Goal: Task Accomplishment & Management: Complete application form

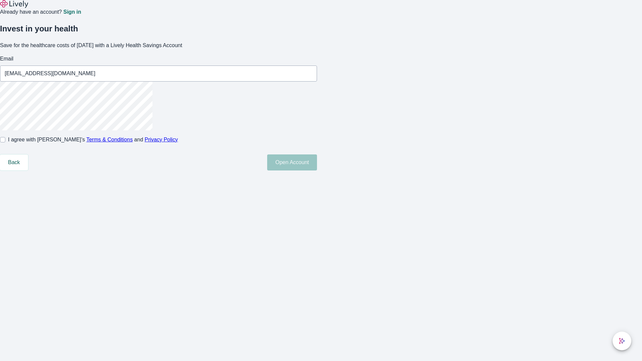
click at [5, 142] on input "I agree with Lively’s Terms & Conditions and Privacy Policy" at bounding box center [2, 139] width 5 height 5
checkbox input "true"
click at [317, 170] on button "Open Account" at bounding box center [292, 162] width 50 height 16
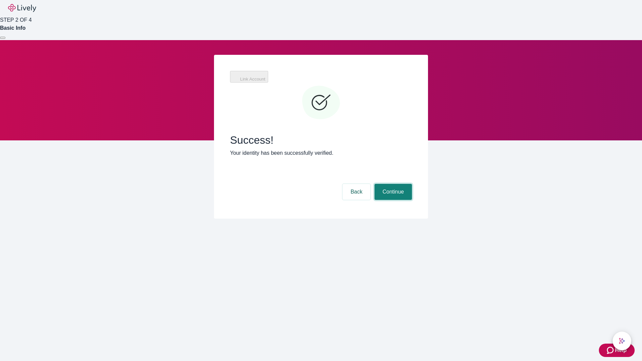
click at [392, 184] on button "Continue" at bounding box center [392, 192] width 37 height 16
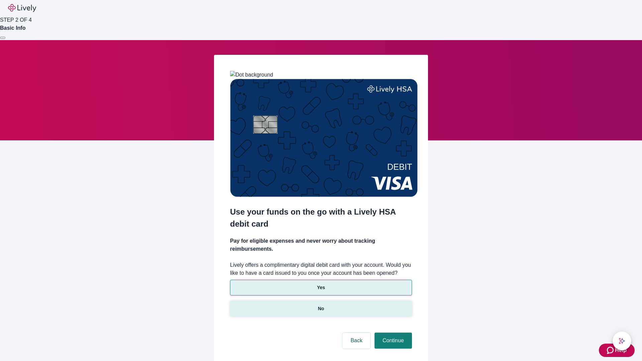
click at [320, 305] on p "No" at bounding box center [321, 308] width 6 height 7
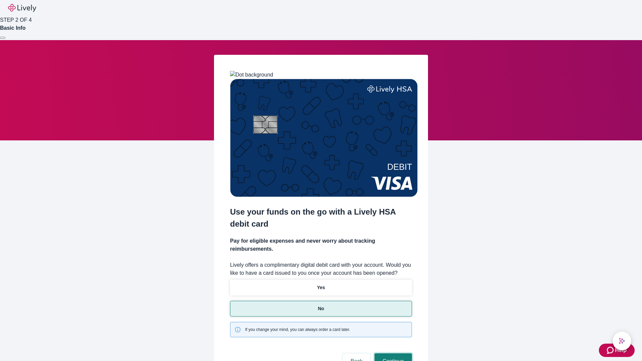
click at [392, 353] on button "Continue" at bounding box center [392, 361] width 37 height 16
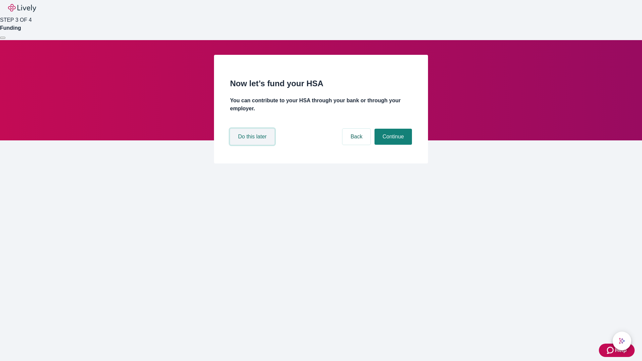
click at [253, 145] on button "Do this later" at bounding box center [252, 137] width 44 height 16
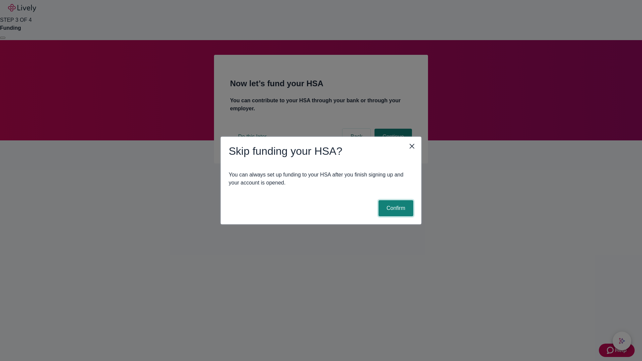
click at [395, 208] on button "Confirm" at bounding box center [395, 208] width 35 height 16
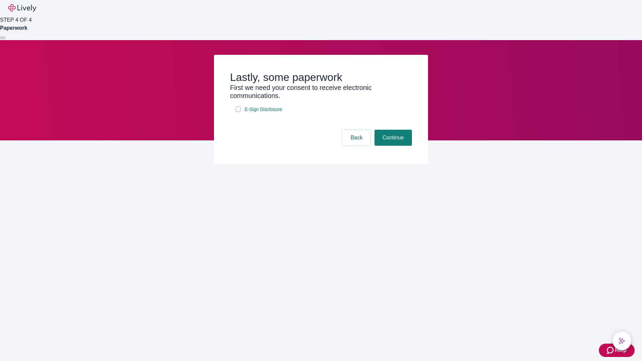
click at [238, 112] on input "E-Sign Disclosure" at bounding box center [237, 109] width 5 height 5
checkbox input "true"
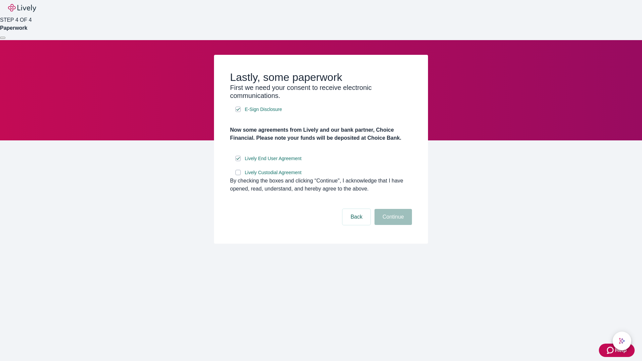
click at [238, 175] on input "Lively Custodial Agreement" at bounding box center [237, 172] width 5 height 5
checkbox input "true"
click at [392, 225] on button "Continue" at bounding box center [392, 217] width 37 height 16
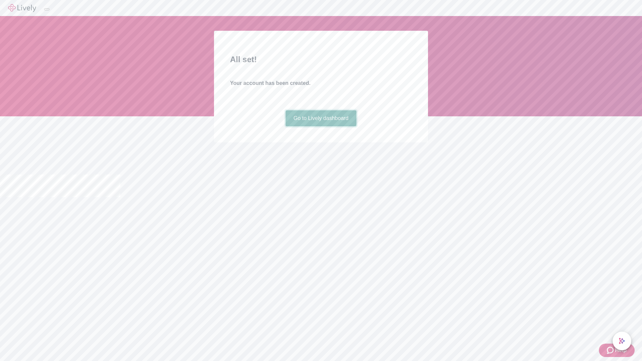
click at [320, 126] on link "Go to Lively dashboard" at bounding box center [320, 118] width 71 height 16
